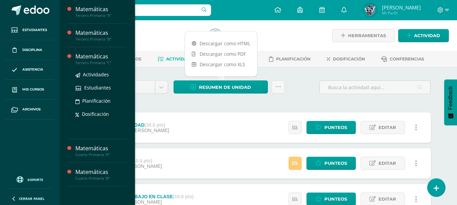
click at [97, 59] on div "Matemáticas" at bounding box center [100, 57] width 51 height 8
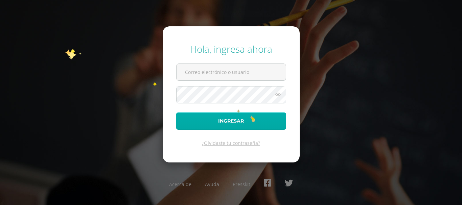
type input "[EMAIL_ADDRESS][DOMAIN_NAME]"
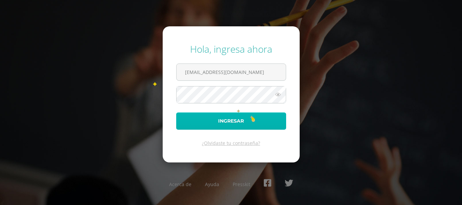
click at [252, 117] on button "Ingresar" at bounding box center [231, 121] width 110 height 17
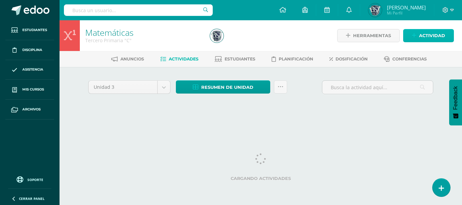
click at [431, 35] on span "Actividad" at bounding box center [432, 35] width 26 height 13
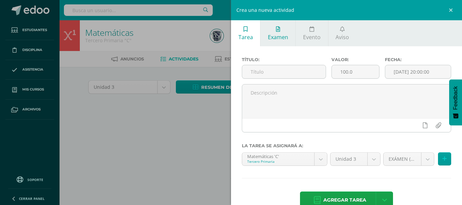
click at [274, 33] on link "Examen" at bounding box center [278, 33] width 35 height 26
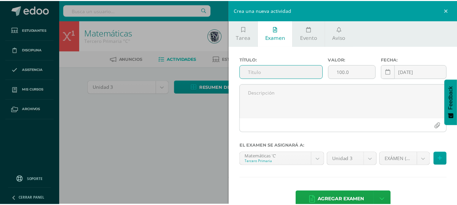
scroll to position [16, 0]
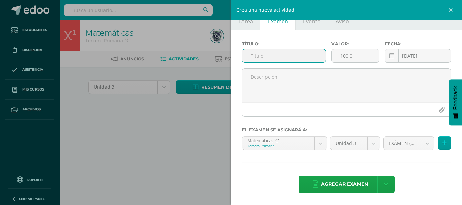
click at [280, 55] on input "text" at bounding box center [284, 55] width 84 height 13
type input "EXAMEN"
click at [344, 55] on input "100.0" at bounding box center [356, 55] width 48 height 13
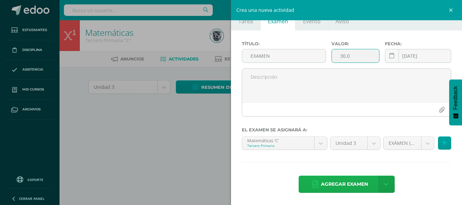
type input "30.0"
click at [357, 183] on span "Agregar examen" at bounding box center [344, 184] width 47 height 17
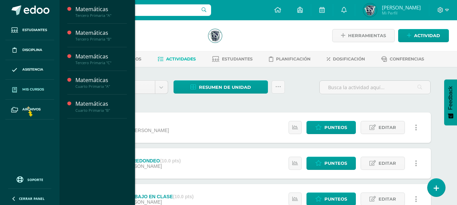
click at [26, 90] on span "Mis cursos" at bounding box center [33, 89] width 22 height 5
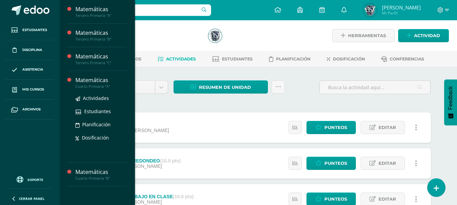
click at [90, 84] on div "Cuarto Primaria "A"" at bounding box center [100, 86] width 51 height 5
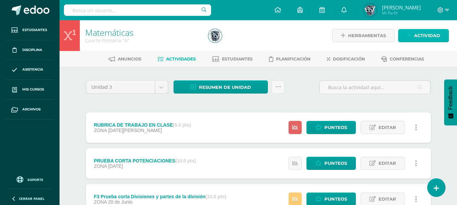
click at [418, 36] on span "Actividad" at bounding box center [427, 35] width 26 height 13
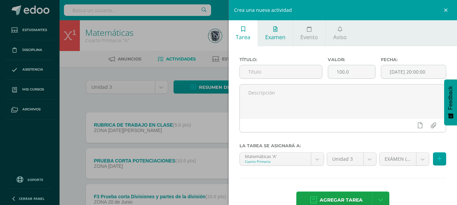
click at [286, 37] on link "Examen" at bounding box center [275, 33] width 35 height 26
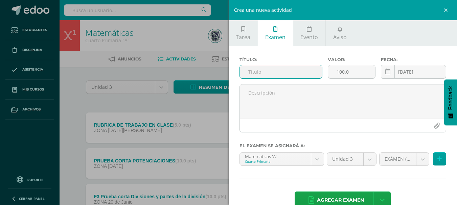
scroll to position [16, 0]
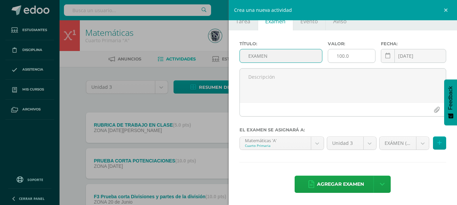
type input "EXAMEN"
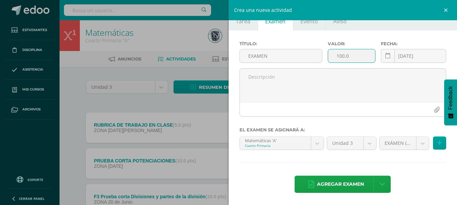
click at [342, 54] on input "100.0" at bounding box center [351, 55] width 47 height 13
type input "30.0"
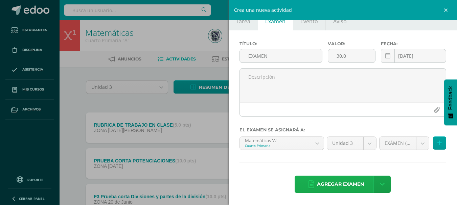
click at [353, 182] on span "Agregar examen" at bounding box center [340, 184] width 47 height 17
